Goal: Find specific page/section: Find specific page/section

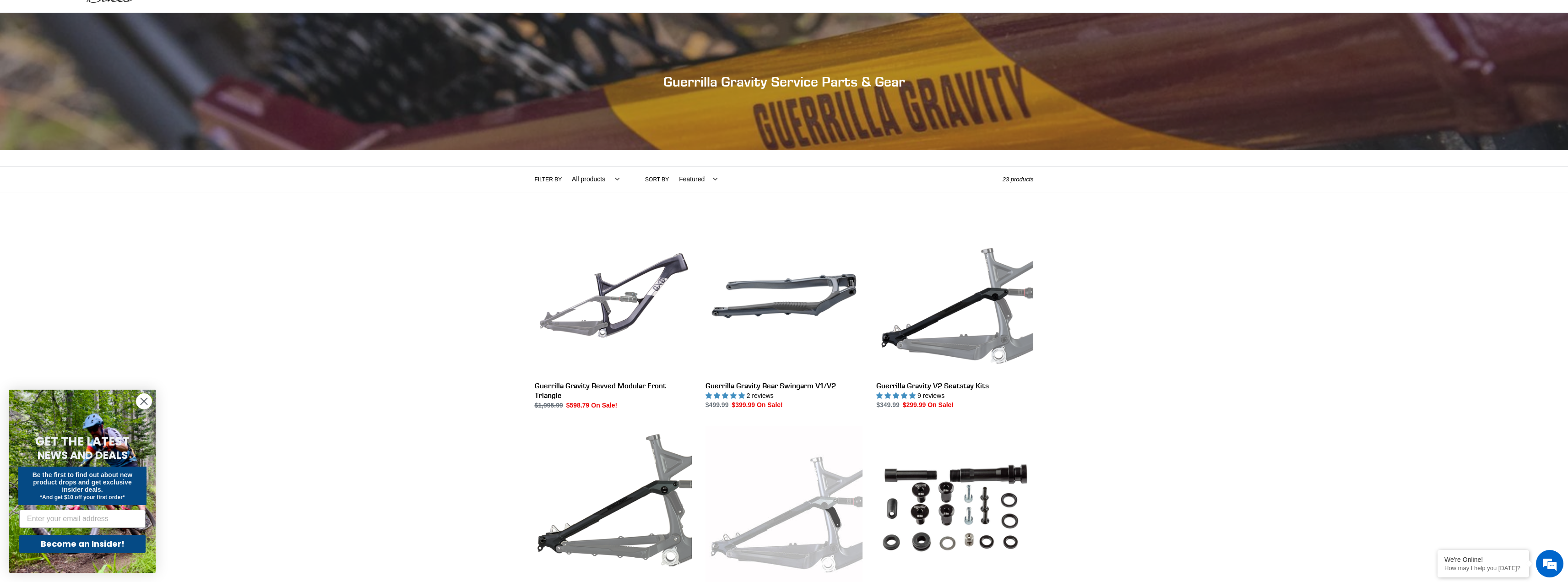
scroll to position [138, 0]
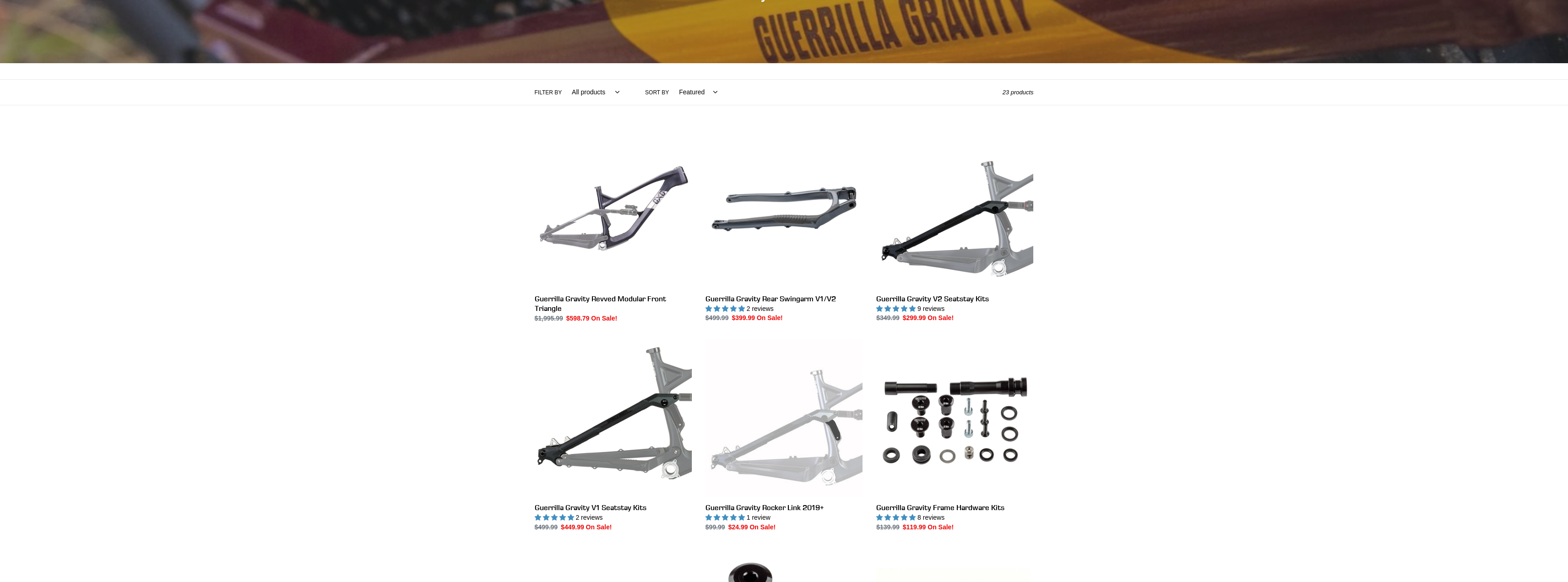
scroll to position [138, 0]
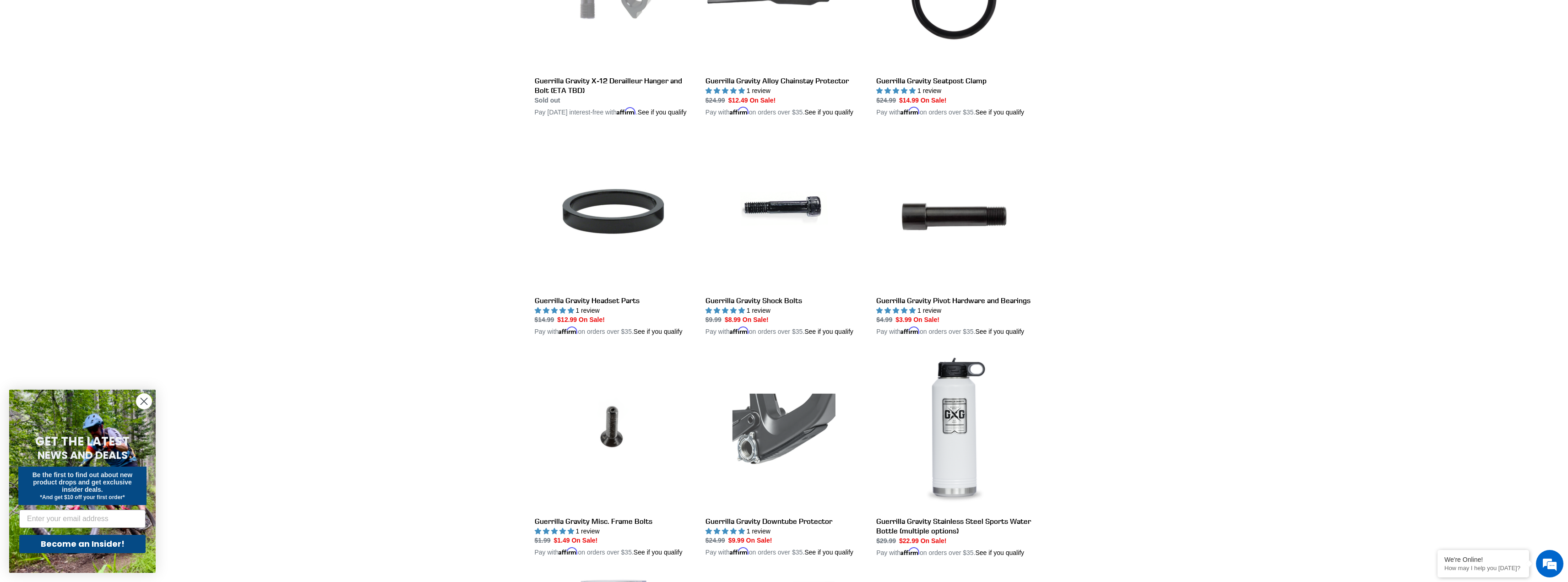
scroll to position [1053, 0]
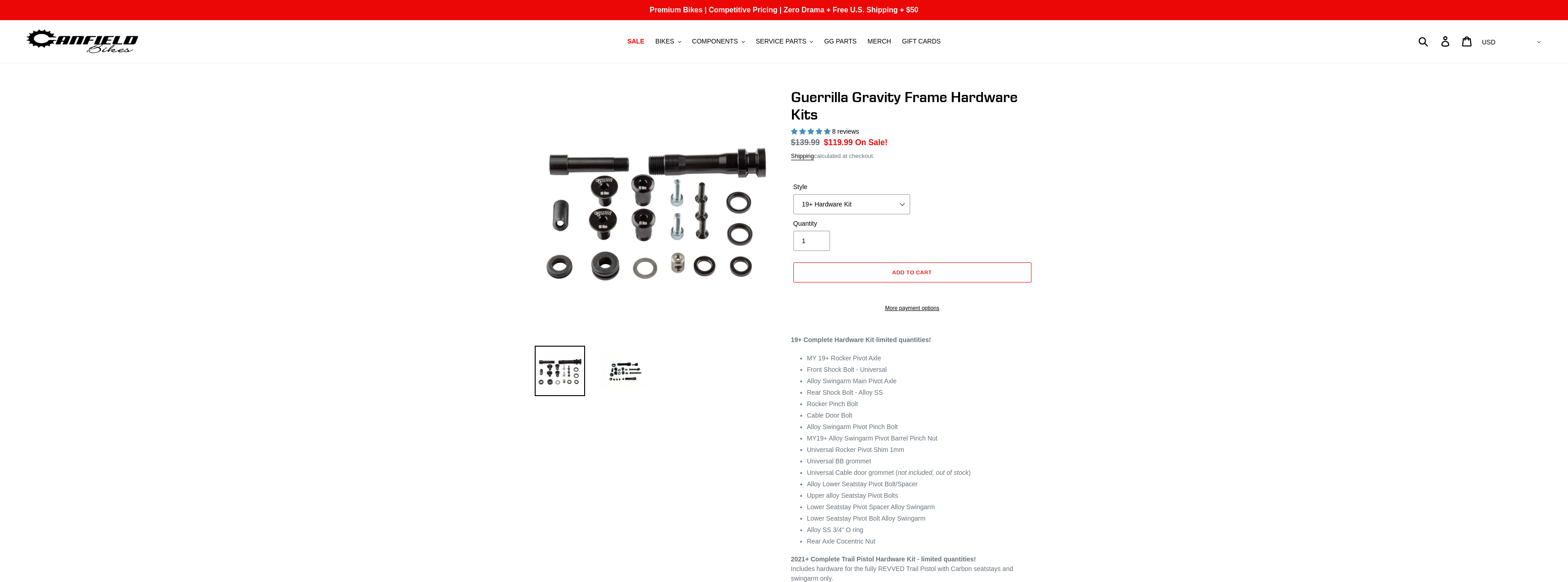
select select "highest-rating"
